Goal: Navigation & Orientation: Find specific page/section

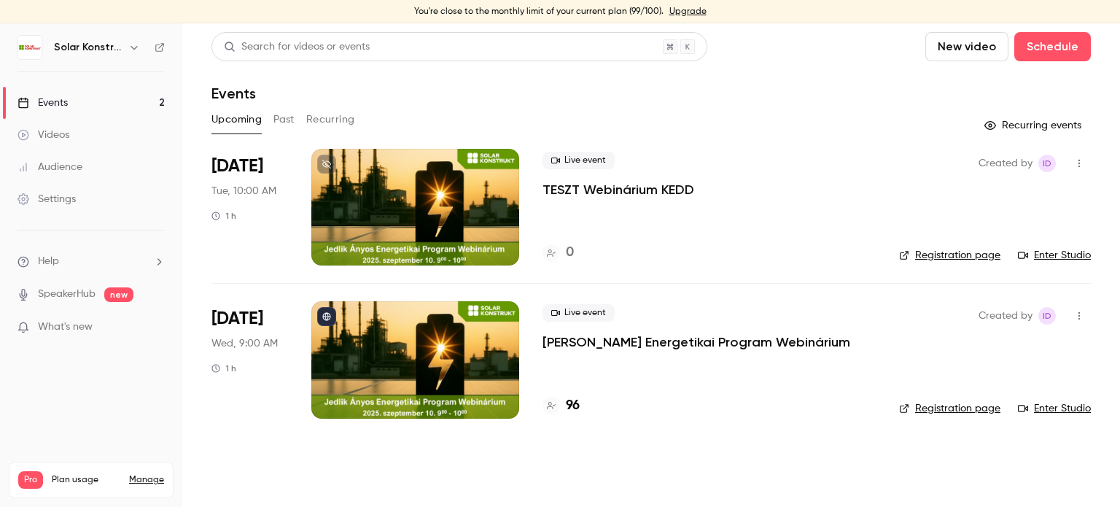
click at [449, 192] on div at bounding box center [415, 207] width 208 height 117
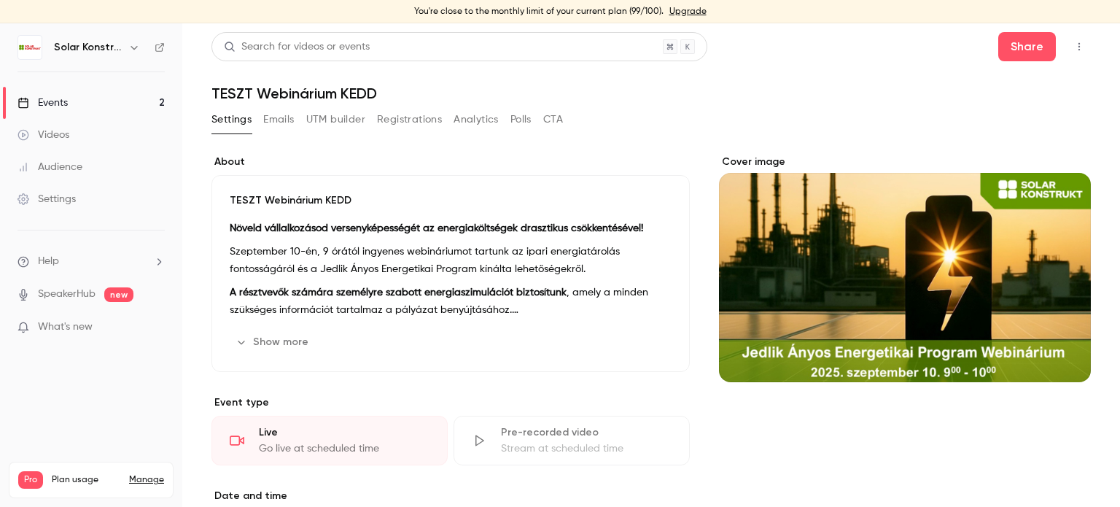
click at [516, 112] on button "Polls" at bounding box center [520, 119] width 21 height 23
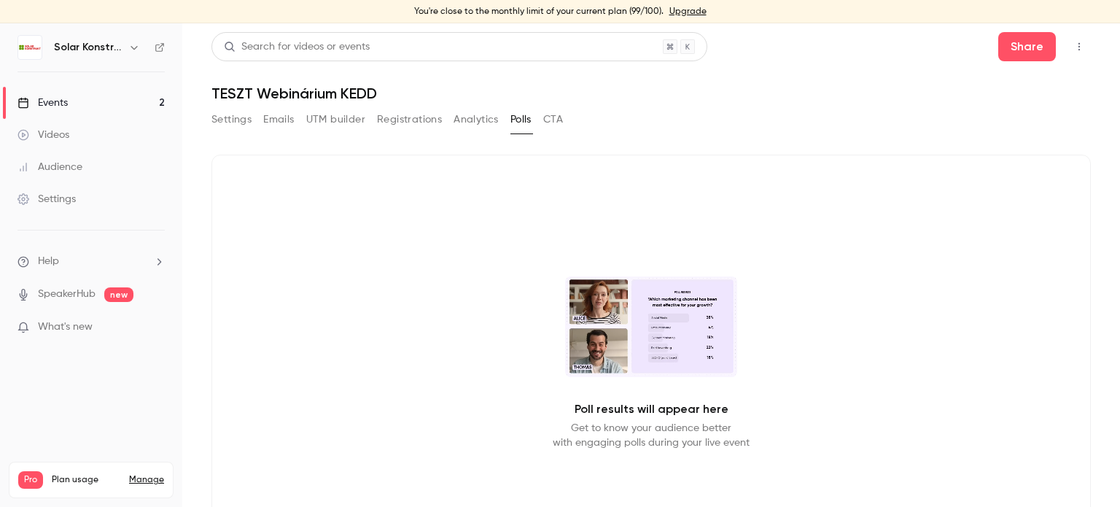
click at [50, 104] on div "Events" at bounding box center [43, 103] width 50 height 15
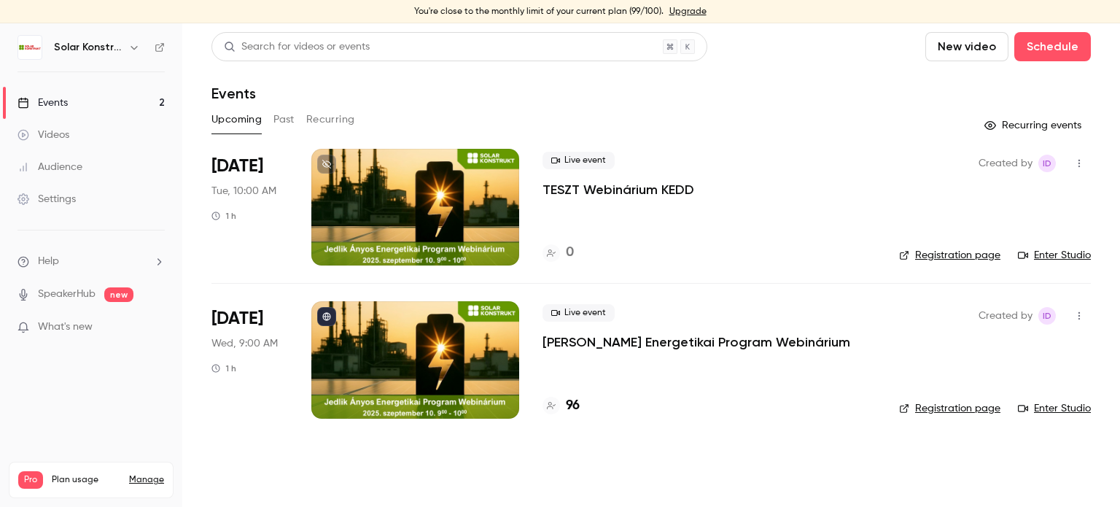
click at [1065, 254] on link "Enter Studio" at bounding box center [1054, 255] width 73 height 15
click at [1076, 252] on link "Enter Studio" at bounding box center [1054, 255] width 73 height 15
